Goal: Communication & Community: Answer question/provide support

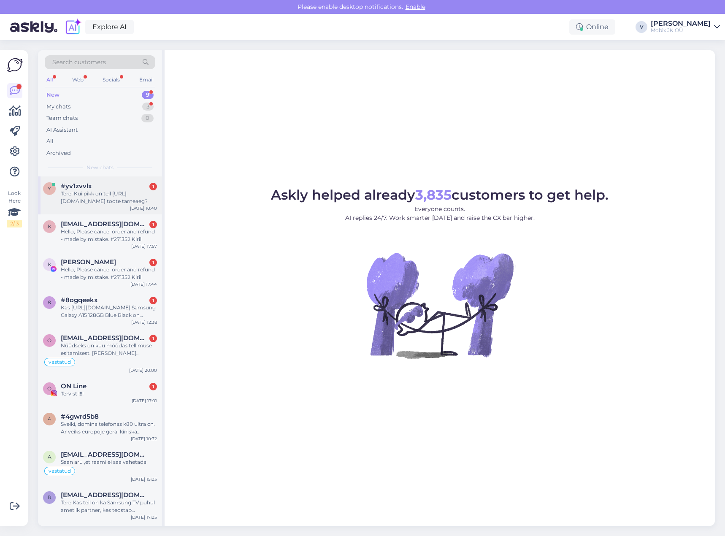
click at [113, 193] on div "Tere! Kui pikk on teil [URL][DOMAIN_NAME] toote tarneaeg?" at bounding box center [109, 197] width 96 height 15
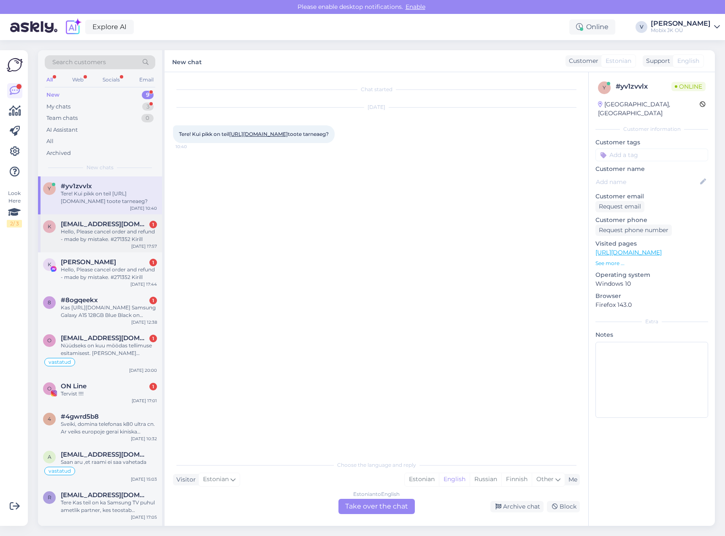
click at [107, 240] on div "Hello, Please cancel order and refund - made by mistake. #271352 Kirill" at bounding box center [109, 235] width 96 height 15
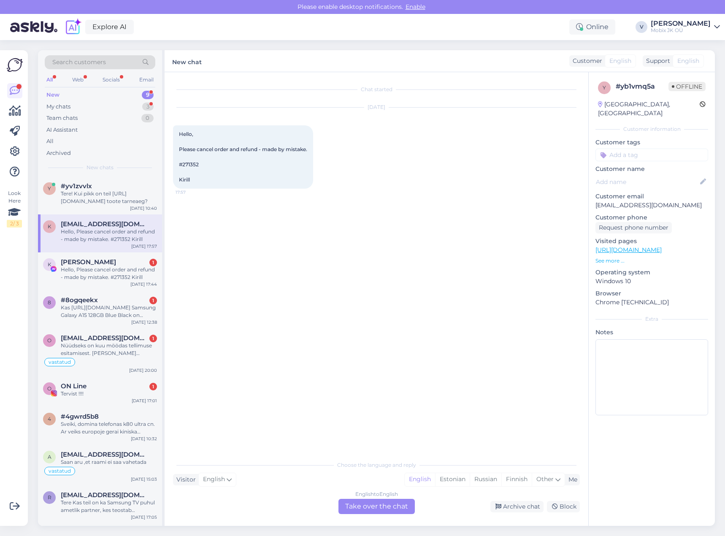
click at [639, 148] on input at bounding box center [651, 154] width 113 height 13
type input "tege"
click at [632, 173] on div "[PERSON_NAME]" at bounding box center [634, 177] width 53 height 8
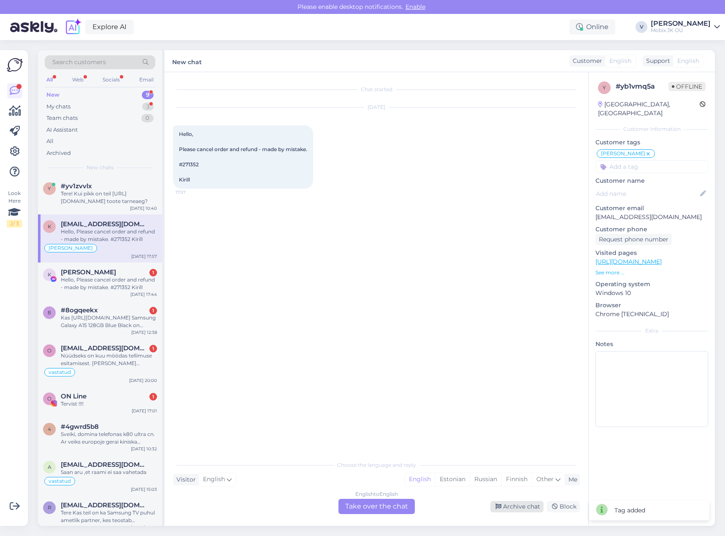
click at [528, 505] on div "Archive chat" at bounding box center [516, 506] width 53 height 11
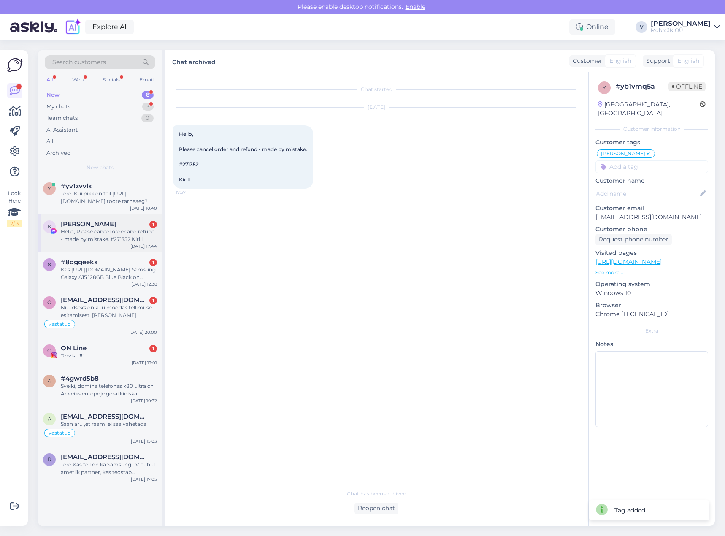
click at [137, 235] on div "Hello, Please cancel order and refund - made by mistake. #271352 Kirill" at bounding box center [109, 235] width 96 height 15
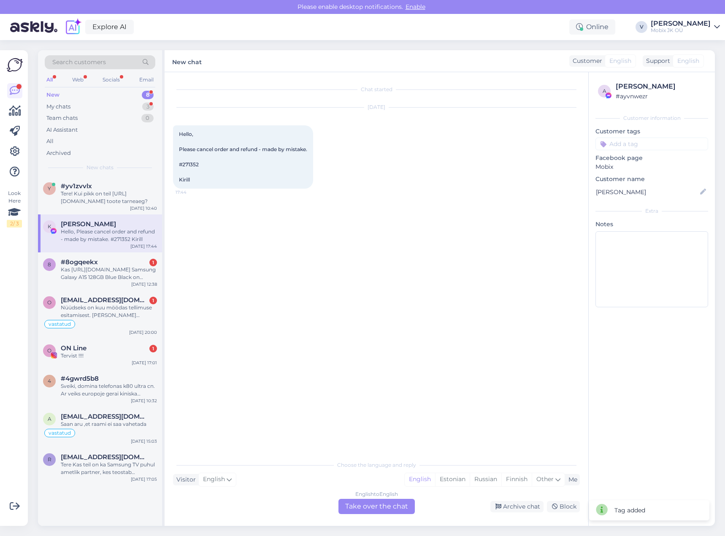
click at [649, 146] on input at bounding box center [651, 144] width 113 height 13
type input "tege"
click at [641, 167] on span "[PERSON_NAME]" at bounding box center [634, 166] width 44 height 5
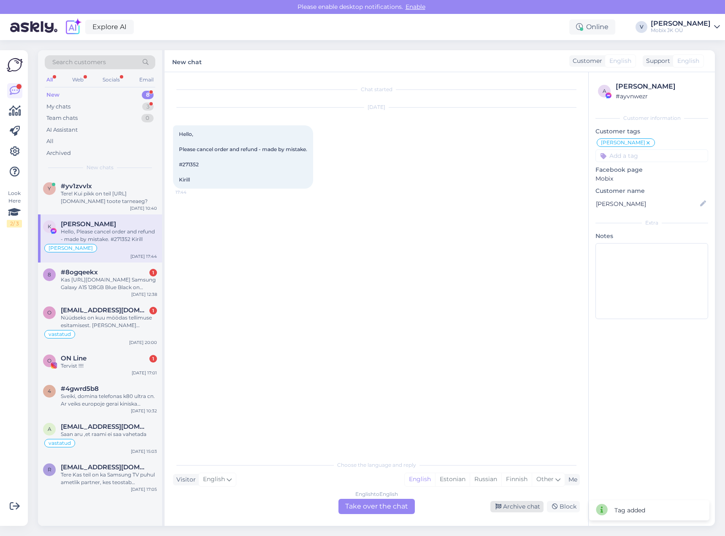
click at [529, 507] on div "Archive chat" at bounding box center [516, 506] width 53 height 11
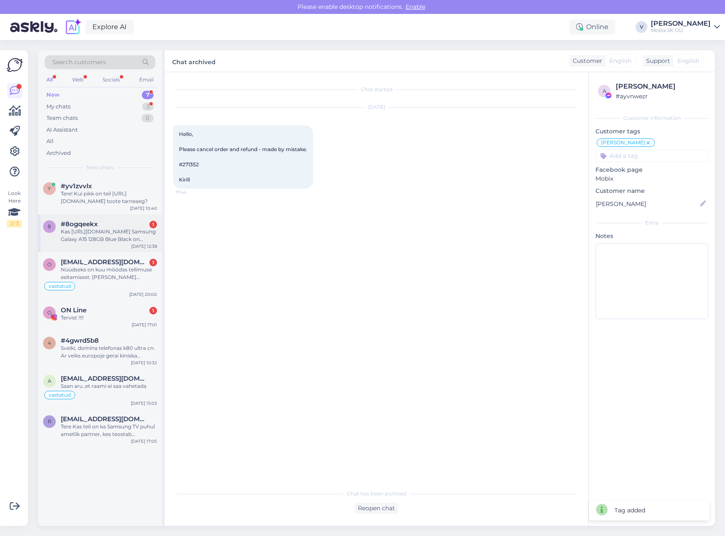
click at [142, 231] on div "Kas [URL][DOMAIN_NAME] Samsung Galaxy A15 128GB Blue Black on päriselt saadav? …" at bounding box center [109, 235] width 96 height 15
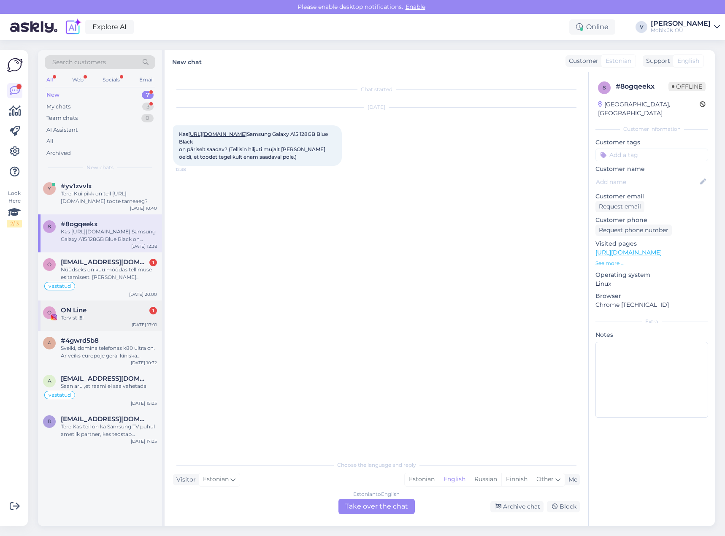
drag, startPoint x: 124, startPoint y: 303, endPoint x: 131, endPoint y: 308, distance: 7.8
click at [124, 303] on div "O ON Line 1 Tervist !!!! [DATE] 17:01" at bounding box center [100, 315] width 124 height 30
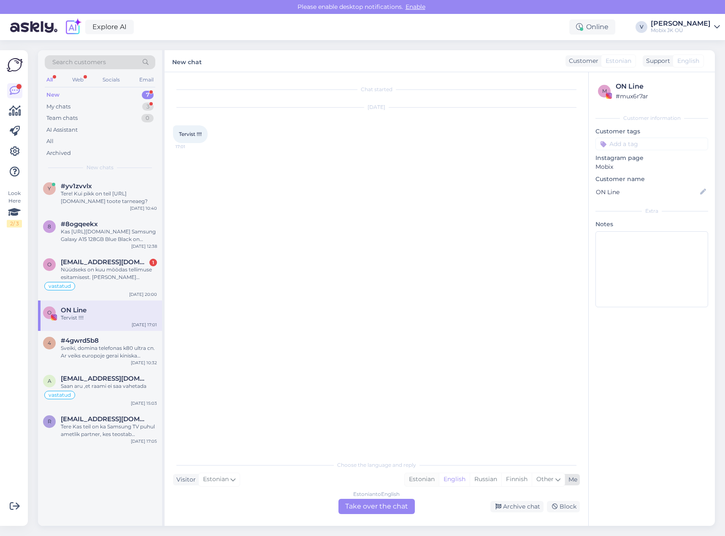
click at [418, 478] on div "Estonian" at bounding box center [421, 479] width 34 height 13
click at [395, 506] on div "Estonian to Estonian Take over the chat" at bounding box center [376, 506] width 76 height 15
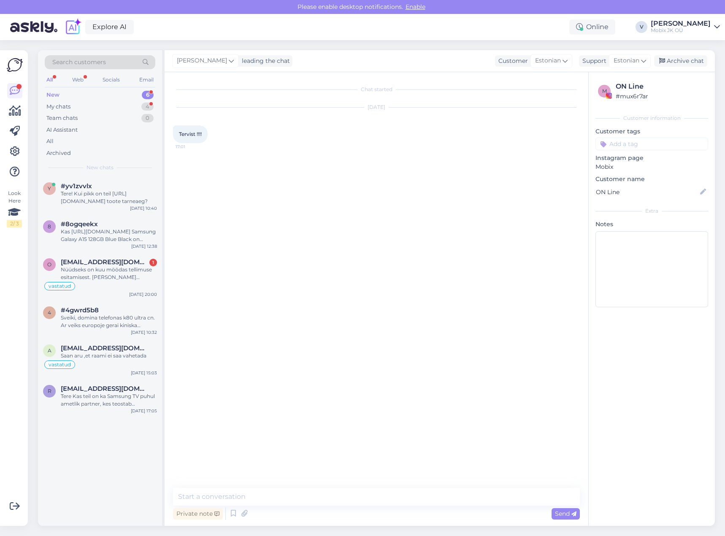
click at [398, 498] on textarea at bounding box center [376, 497] width 407 height 18
type textarea "Tere!"
click at [123, 282] on div "vastatud" at bounding box center [100, 286] width 114 height 10
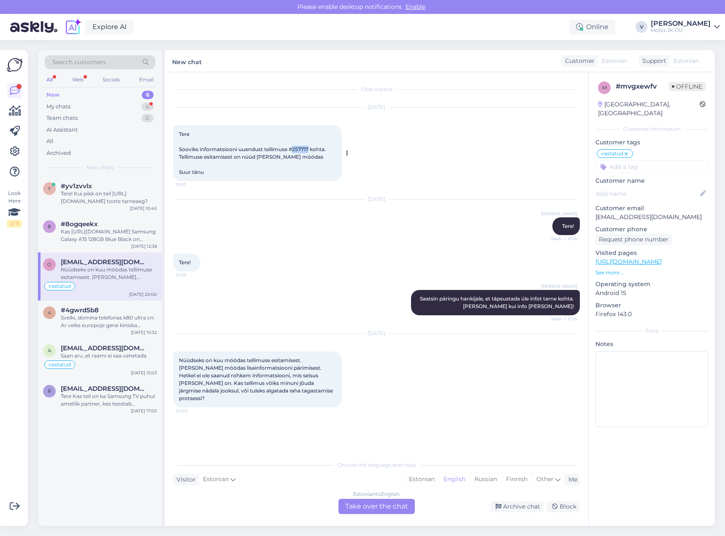
drag, startPoint x: 293, startPoint y: 149, endPoint x: 309, endPoint y: 146, distance: 15.8
click at [309, 146] on span "Tere Sooviks informatsiooni uuendust tellimuse #257717 kohta. Tellimuse esitami…" at bounding box center [253, 153] width 148 height 44
copy span "257717"
click at [430, 480] on div "Estonian" at bounding box center [421, 479] width 34 height 13
click at [392, 504] on div "Estonian to Estonian Take over the chat" at bounding box center [376, 506] width 76 height 15
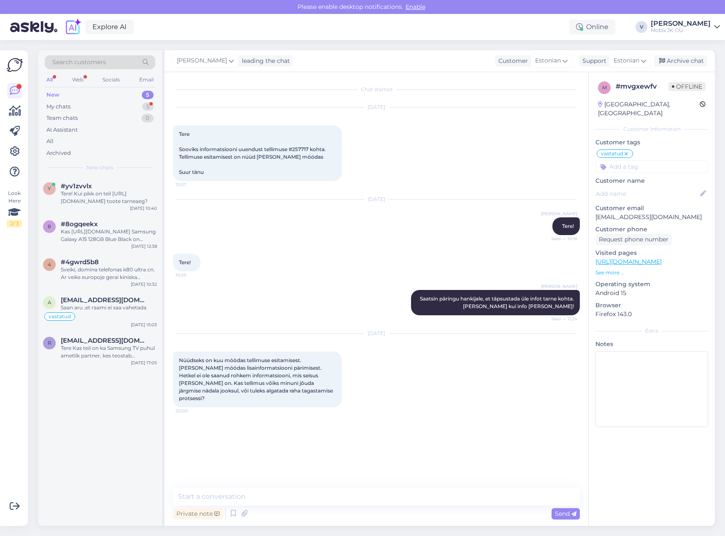
click at [392, 504] on textarea at bounding box center [376, 497] width 407 height 18
click at [289, 495] on textarea "Tere! [GEOGRAPHIC_DATA]," at bounding box center [376, 497] width 407 height 18
paste textarea "Google Pixel 9 Pro 128GB [PERSON_NAME]"
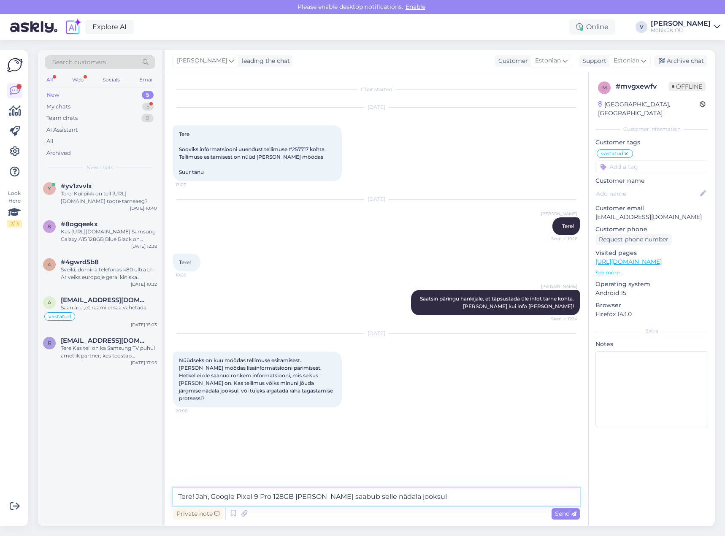
type textarea "Tere! Jah, Google Pixel 9 Pro 128GB [PERSON_NAME] saabub selle nädala jooksul!"
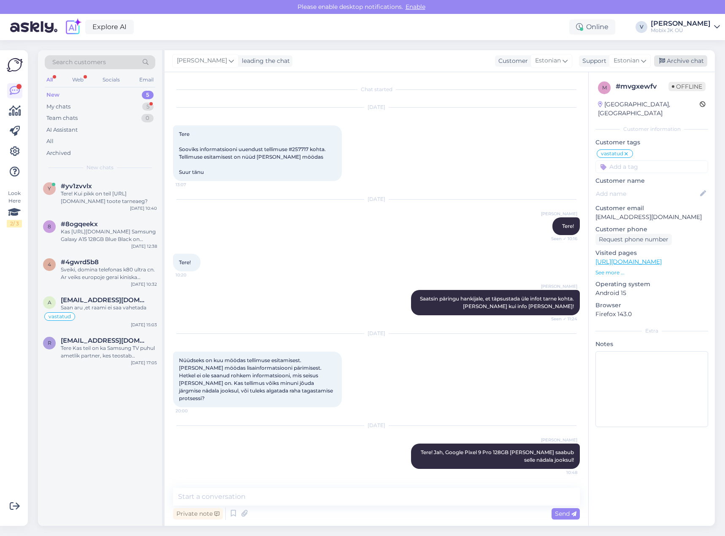
click at [688, 58] on div "Archive chat" at bounding box center [680, 60] width 53 height 11
click at [132, 195] on div "Tere! Kui pikk on teil [URL][DOMAIN_NAME] toote tarneaeg?" at bounding box center [109, 197] width 96 height 15
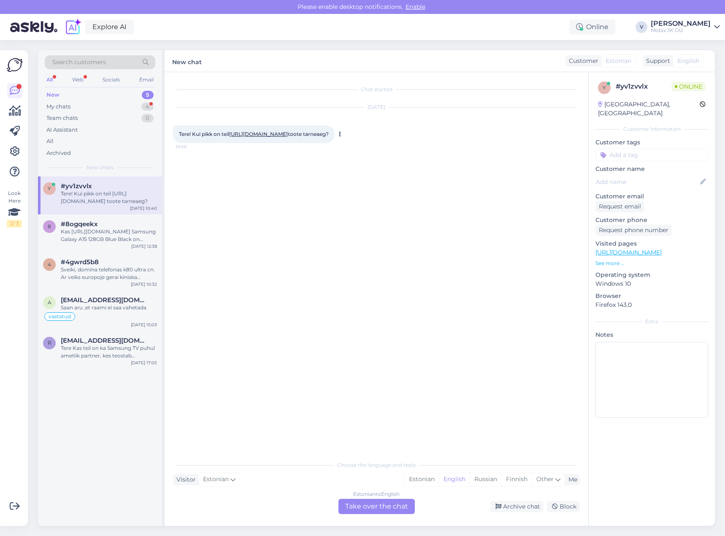
click at [279, 132] on link "[URL][DOMAIN_NAME]" at bounding box center [258, 134] width 59 height 6
click at [417, 475] on div "Estonian" at bounding box center [421, 479] width 34 height 13
click at [392, 505] on div "Estonian to Estonian Take over the chat" at bounding box center [376, 506] width 76 height 15
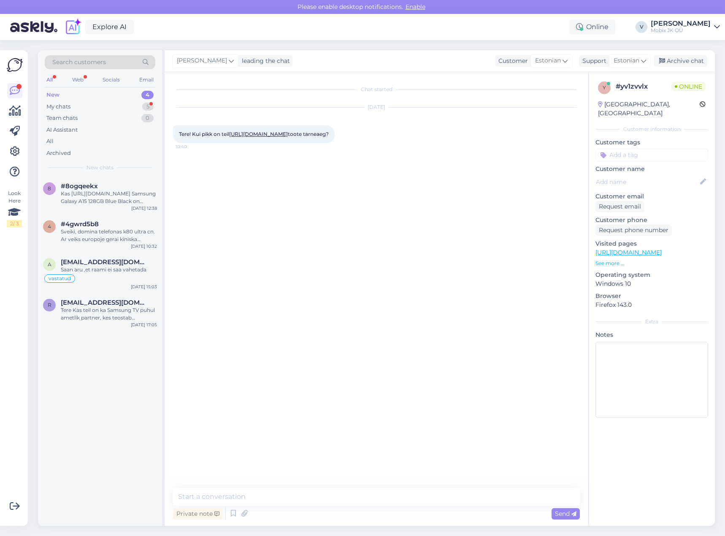
click at [394, 498] on textarea at bounding box center [376, 497] width 407 height 18
type textarea "Tere! Tarne meie lattu oleks 5-7 tööpäeva."
click at [682, 148] on input at bounding box center [651, 154] width 113 height 13
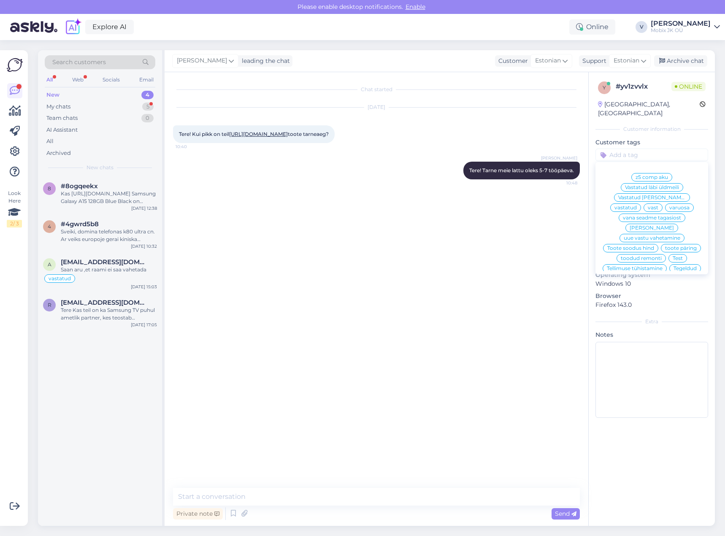
click at [636, 205] on span "vastatud" at bounding box center [625, 207] width 22 height 5
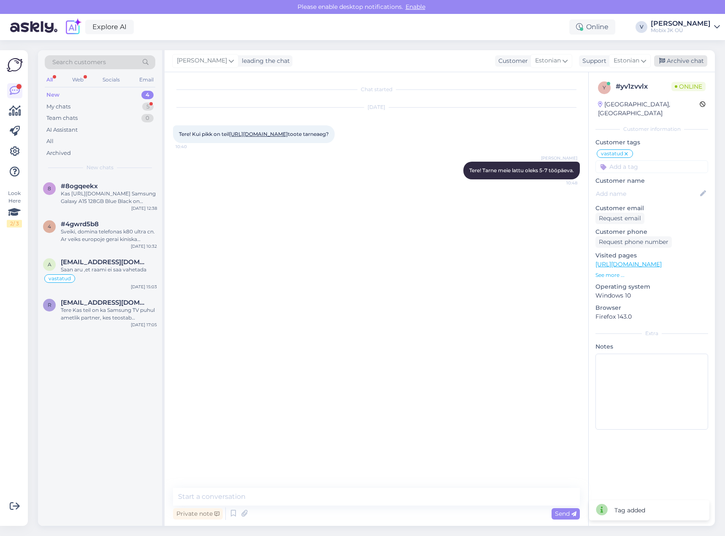
click at [681, 61] on div "Archive chat" at bounding box center [680, 60] width 53 height 11
click at [122, 230] on div "Sveiki, domina telefonas k80 ultra cn. Ar veiks europoje gerai kiniska telefono…" at bounding box center [109, 235] width 96 height 15
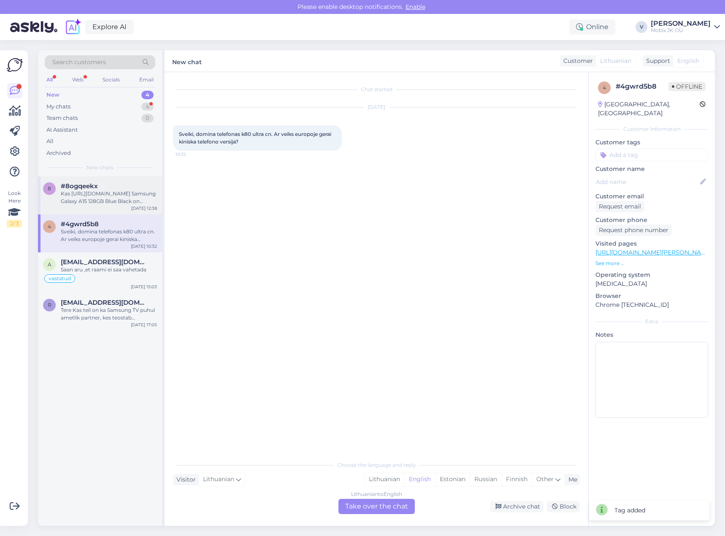
click at [139, 197] on div "Kas [URL][DOMAIN_NAME] Samsung Galaxy A15 128GB Blue Black on päriselt saadav? …" at bounding box center [109, 197] width 96 height 15
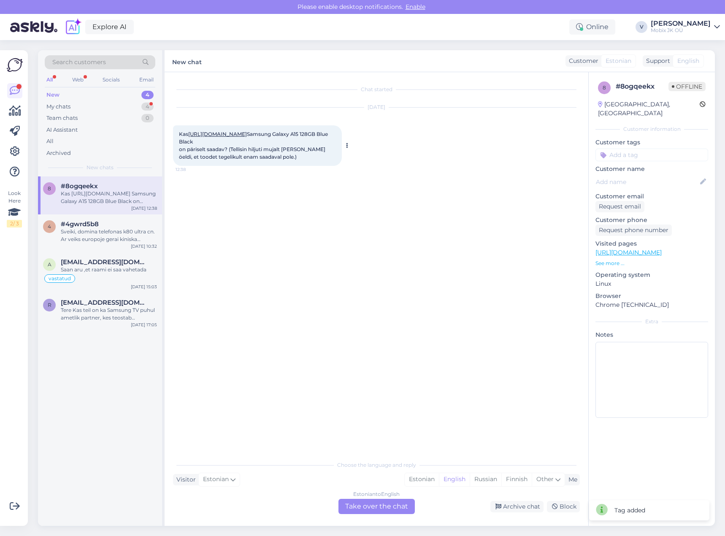
click at [298, 131] on div "Kas [URL][DOMAIN_NAME] Samsung Galaxy A15 128GB Blue Black on päriselt saadav? …" at bounding box center [257, 145] width 169 height 40
click at [247, 133] on link "[URL][DOMAIN_NAME]" at bounding box center [217, 134] width 59 height 6
click at [416, 482] on div "Estonian" at bounding box center [421, 479] width 34 height 13
click at [400, 502] on div "Estonian to Estonian Take over the chat" at bounding box center [376, 506] width 76 height 15
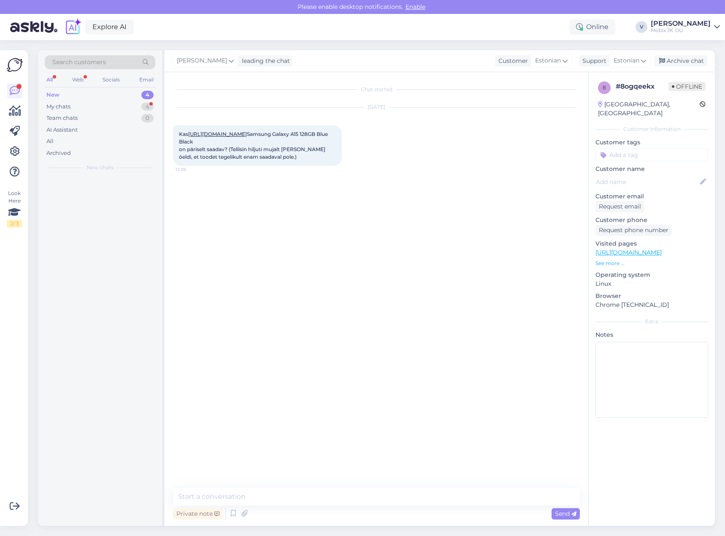
click at [401, 499] on textarea at bounding box center [376, 497] width 407 height 18
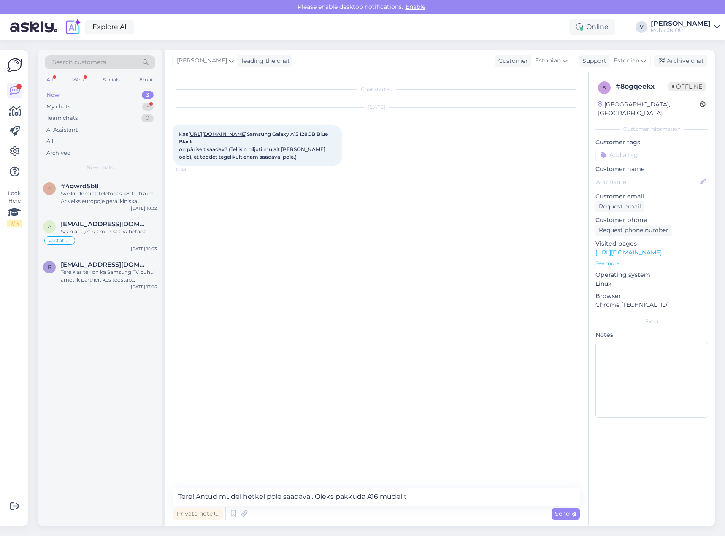
type textarea "Tere! Antud mudel hetkel pole saadaval. Oleks pakkuda A16 mudelit!"
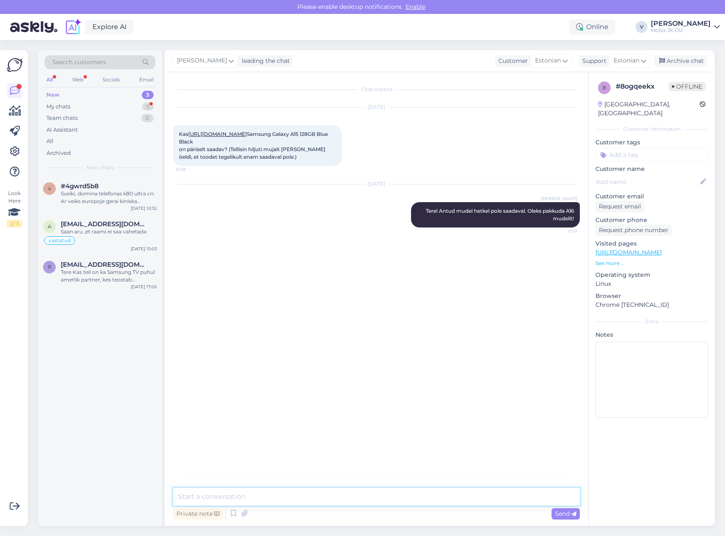
click at [459, 500] on textarea at bounding box center [376, 497] width 407 height 18
paste textarea "[URL][DOMAIN_NAME]"
type textarea "[URL][DOMAIN_NAME]"
click at [384, 496] on textarea at bounding box center [376, 497] width 407 height 18
type textarea "%"
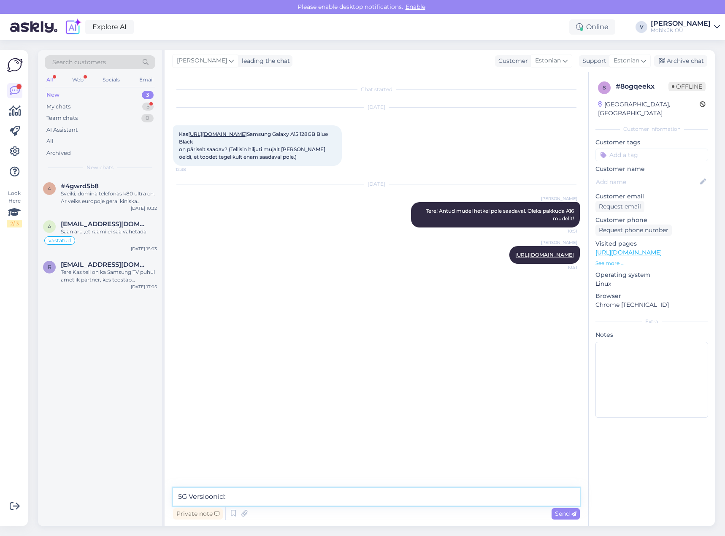
paste textarea "[URL][DOMAIN_NAME]"
type textarea "5G Versioonid: [URL][DOMAIN_NAME]"
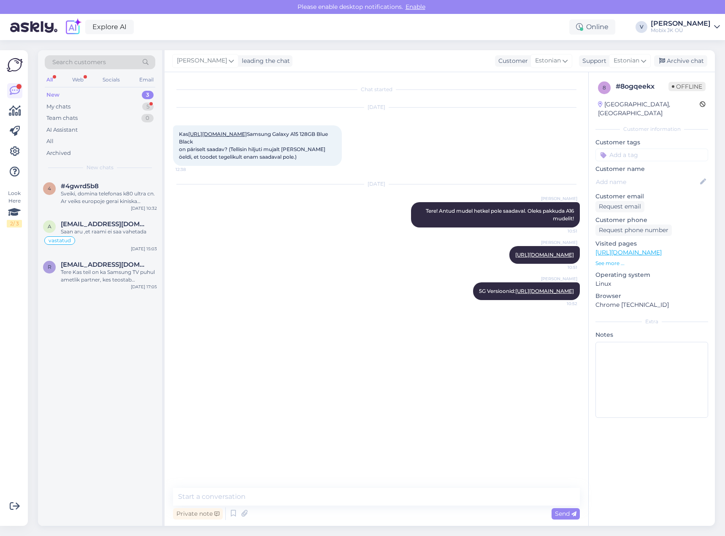
click at [137, 100] on div "New 3" at bounding box center [100, 95] width 111 height 12
drag, startPoint x: 139, startPoint y: 105, endPoint x: 145, endPoint y: 106, distance: 5.5
click at [139, 106] on div "My chats 5" at bounding box center [100, 107] width 111 height 12
